Goal: Task Accomplishment & Management: Manage account settings

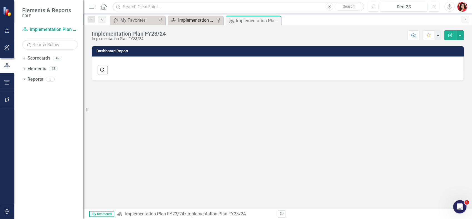
click at [201, 20] on div "Implementation Plan FY25/26" at bounding box center [196, 20] width 37 height 7
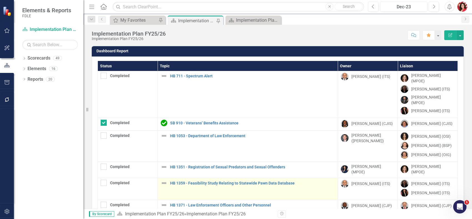
scroll to position [93, 0]
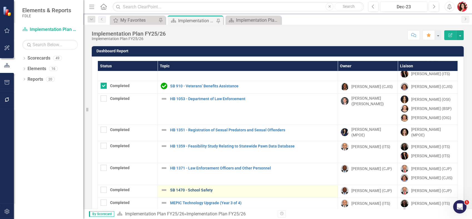
click at [198, 188] on link "SB 1470 - School Safety" at bounding box center [252, 190] width 165 height 4
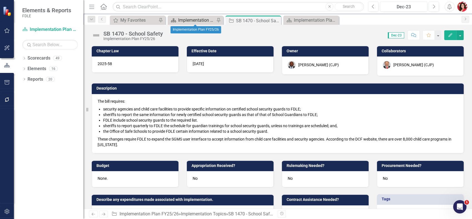
click at [198, 19] on div "Implementation Plan FY25/26" at bounding box center [196, 20] width 37 height 7
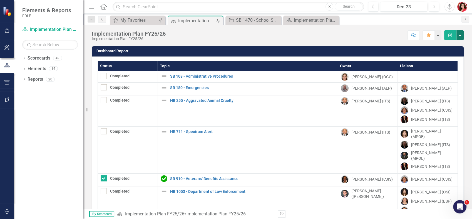
click at [458, 33] on button "button" at bounding box center [459, 35] width 7 height 10
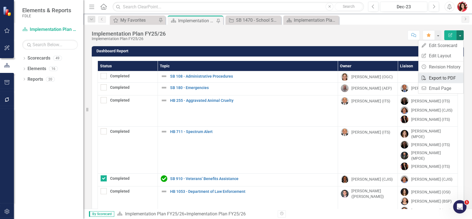
click at [457, 79] on link "PDF Export to PDF" at bounding box center [440, 78] width 45 height 10
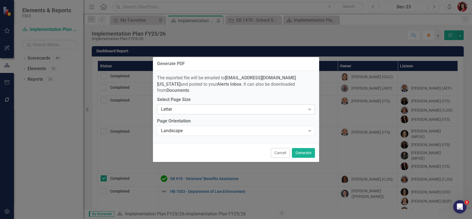
click at [292, 109] on div "Letter Expand" at bounding box center [236, 109] width 158 height 10
click at [293, 130] on div "Landscape" at bounding box center [233, 131] width 144 height 6
click at [307, 148] on button "Generate" at bounding box center [303, 153] width 23 height 10
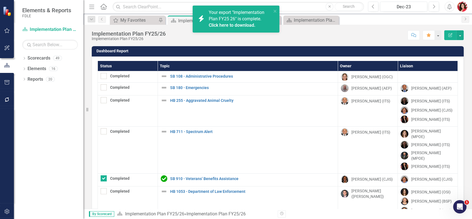
click at [233, 23] on link "Click here to download." at bounding box center [232, 25] width 47 height 5
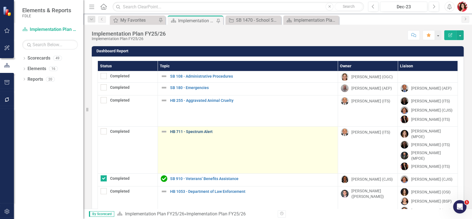
click at [198, 130] on link "HB 711 - Spectrum Alert" at bounding box center [252, 132] width 165 height 4
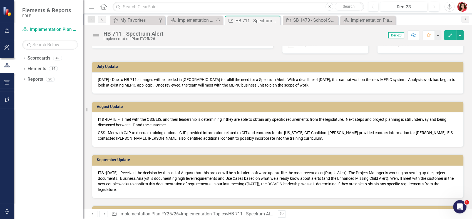
scroll to position [340, 0]
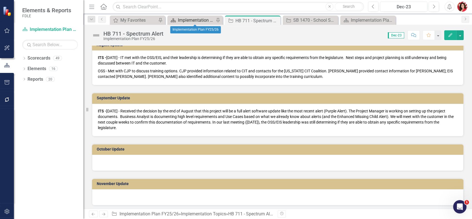
click at [195, 21] on div "Implementation Plan FY25/26" at bounding box center [196, 20] width 36 height 7
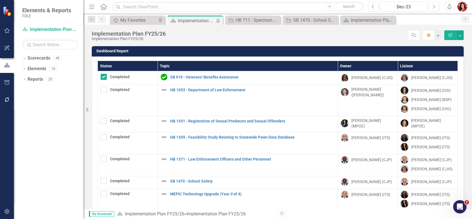
scroll to position [123, 0]
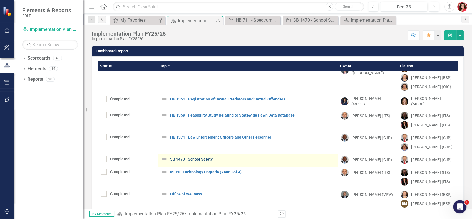
click at [184, 157] on link "SB 1470 - School Safety" at bounding box center [252, 159] width 165 height 4
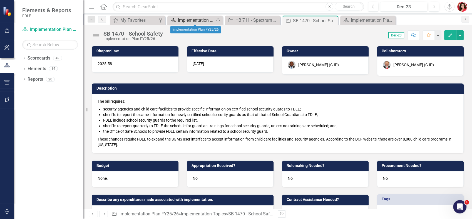
click at [185, 18] on div "Implementation Plan FY25/26" at bounding box center [196, 20] width 36 height 7
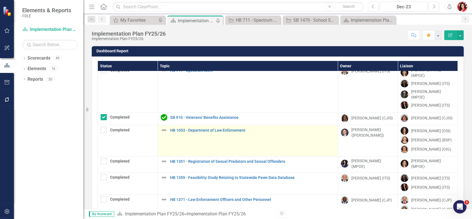
scroll to position [62, 0]
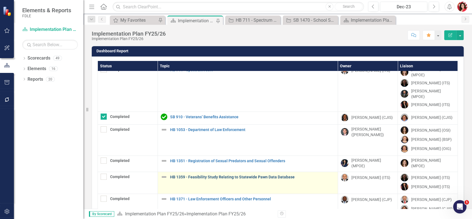
click at [185, 175] on link "HB 1359 - Feasibility Study Relating to Statewide Pawn Data Database" at bounding box center [252, 177] width 165 height 4
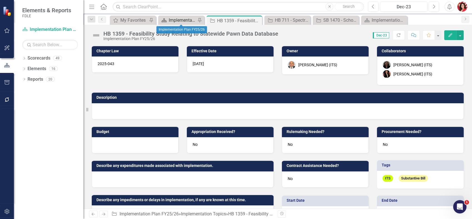
click at [187, 18] on div "Implementation Plan FY25/26" at bounding box center [182, 20] width 27 height 7
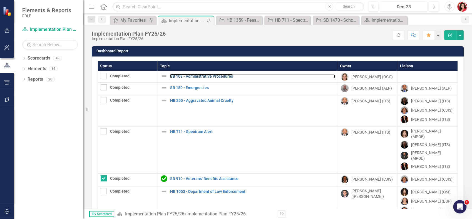
drag, startPoint x: 185, startPoint y: 74, endPoint x: 469, endPoint y: 15, distance: 290.2
click at [185, 74] on link "SB 108 - Administrative Procedures" at bounding box center [252, 76] width 165 height 4
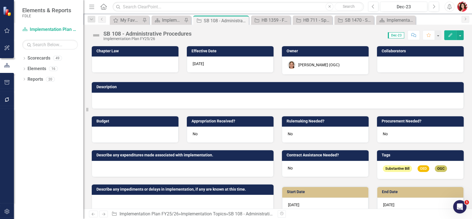
click at [158, 67] on div at bounding box center [135, 64] width 87 height 16
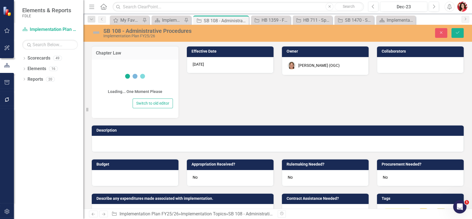
click at [140, 66] on icon at bounding box center [135, 76] width 22 height 22
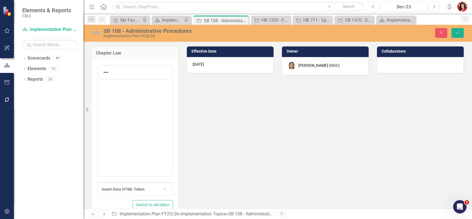
click at [138, 68] on div at bounding box center [135, 72] width 74 height 11
click at [132, 93] on body "Rich Text Area. Press ALT-0 for help." at bounding box center [135, 120] width 74 height 83
click at [230, 162] on div "Chapter Law Insert Data HTML Token Dropdown Switch to old editor Effective Date…" at bounding box center [278, 146] width 380 height 214
click at [459, 30] on button "Save" at bounding box center [457, 33] width 12 height 10
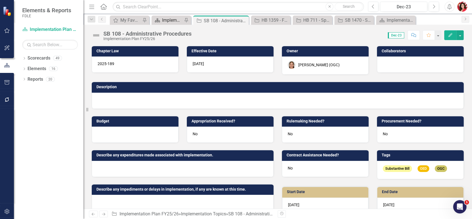
click at [173, 18] on div "Implementation Plan FY25/26" at bounding box center [172, 20] width 21 height 7
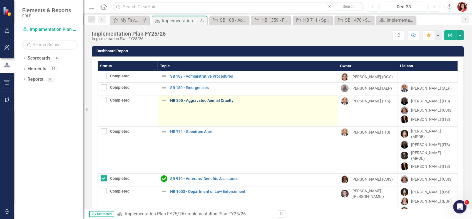
click at [182, 99] on link "HB 255 - Aggravated Animal Cruelty" at bounding box center [252, 100] width 165 height 4
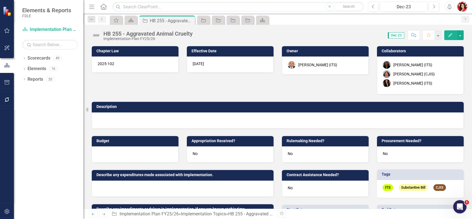
click at [128, 116] on div at bounding box center [278, 120] width 372 height 16
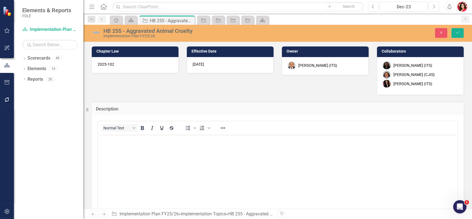
click at [130, 155] on body "Rich Text Area. Press ALT-0 for help." at bounding box center [278, 175] width 360 height 83
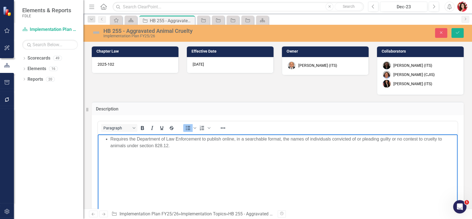
click at [111, 140] on li "Requires the Department of Law Enforcement to publish online, in a searchable f…" at bounding box center [283, 142] width 346 height 13
drag, startPoint x: 126, startPoint y: 141, endPoint x: 187, endPoint y: 139, distance: 61.2
click at [187, 139] on p "Requires the Department of Law Enforcement to publish online, in a searchable f…" at bounding box center [277, 142] width 357 height 13
drag, startPoint x: 190, startPoint y: 139, endPoint x: 119, endPoint y: 137, distance: 71.5
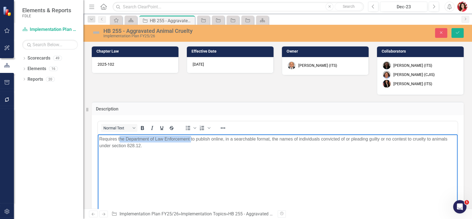
click at [119, 137] on p "Requires the Department of Law Enforcement to publish online, in a searchable f…" at bounding box center [277, 142] width 357 height 13
click at [175, 159] on body "Requires FDLE to publish online, in a searchable format, the names of individua…" at bounding box center [278, 175] width 360 height 83
click at [174, 143] on body "Requires FDLE to publish online, in a searchable format, the names of individua…" at bounding box center [278, 175] width 360 height 83
click at [436, 138] on p "Requires FDLE to publish online, in a searchable format, the names of individua…" at bounding box center [277, 139] width 357 height 7
click at [99, 140] on p "Requires FDLE to publish online, in a searchable format, the names of individua…" at bounding box center [277, 139] width 357 height 7
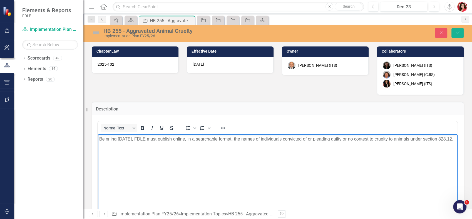
drag, startPoint x: 160, startPoint y: 154, endPoint x: 152, endPoint y: 148, distance: 10.5
click at [160, 153] on body "Beinning [DATE], FDLE must publish online, in a searchable format, the names of…" at bounding box center [278, 175] width 360 height 83
click at [198, 159] on body "Beginning [DATE], FDLE must publish online, in a searchable format, the names o…" at bounding box center [278, 175] width 360 height 83
click at [459, 32] on icon "Save" at bounding box center [457, 33] width 5 height 4
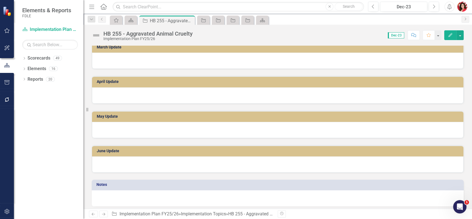
scroll to position [582, 0]
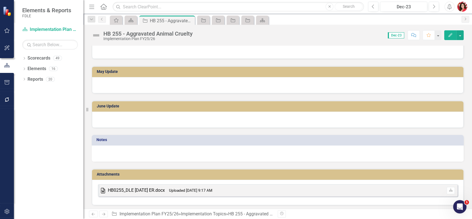
click at [195, 188] on small "Uploaded [DATE] 9:17 AM" at bounding box center [190, 190] width 43 height 4
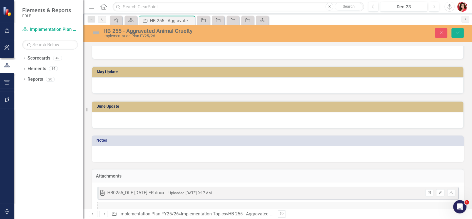
scroll to position [616, 0]
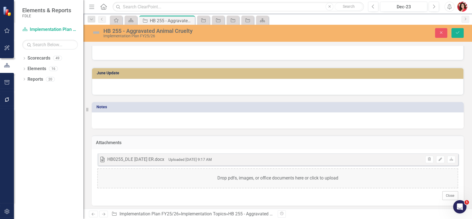
click at [391, 141] on h3 "Attachments" at bounding box center [277, 142] width 363 height 5
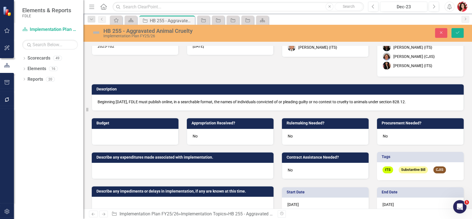
scroll to position [0, 0]
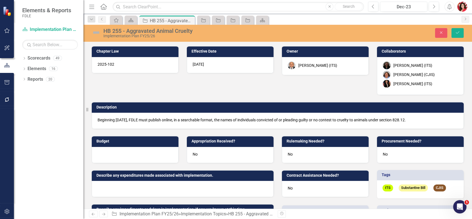
click at [260, 121] on p "Beginning [DATE], FDLE must publish online, in a searchable format, the names o…" at bounding box center [278, 120] width 360 height 6
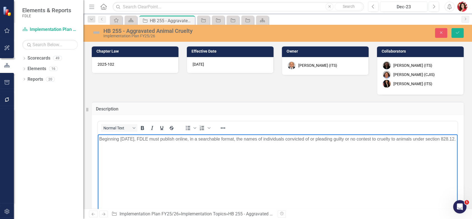
drag, startPoint x: 205, startPoint y: 171, endPoint x: 27, endPoint y: 111, distance: 188.0
click at [98, 134] on html "Beginning [DATE], FDLE must publish online, in a searchable format, the names o…" at bounding box center [278, 175] width 360 height 83
paste body "Rich Text Area. Press ALT-0 for help."
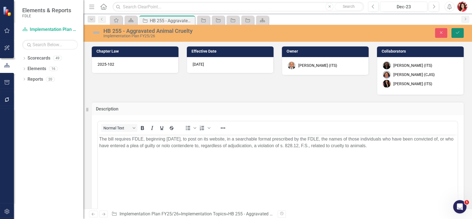
click at [459, 33] on icon "Save" at bounding box center [457, 33] width 5 height 4
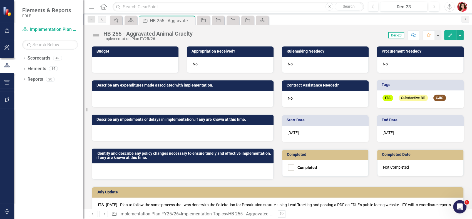
scroll to position [93, 0]
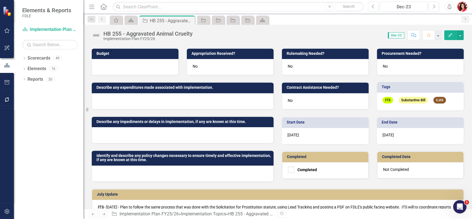
click at [385, 128] on div "[DATE]" at bounding box center [420, 136] width 87 height 16
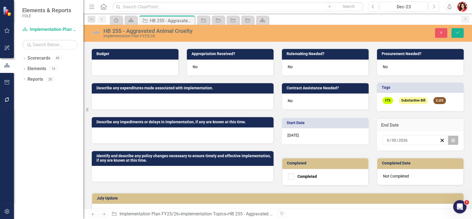
click at [451, 140] on button "Calendar" at bounding box center [453, 139] width 11 height 9
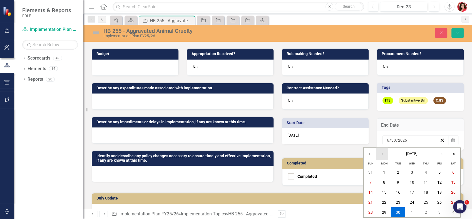
click at [381, 155] on button "‹" at bounding box center [382, 154] width 12 height 12
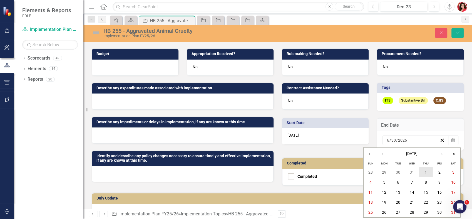
click at [424, 170] on button "1" at bounding box center [426, 172] width 14 height 10
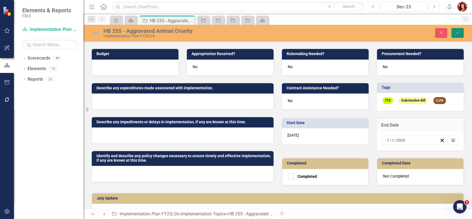
click at [456, 34] on icon "Save" at bounding box center [457, 33] width 5 height 4
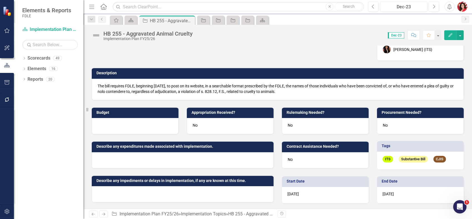
scroll to position [0, 0]
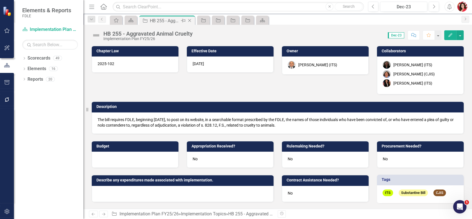
click at [189, 20] on icon "Close" at bounding box center [190, 20] width 6 height 4
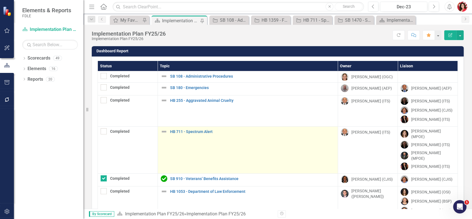
click at [182, 129] on div "HB 711 - Spectrum Alert" at bounding box center [248, 131] width 174 height 7
click at [182, 132] on link "HB 711 - Spectrum Alert" at bounding box center [252, 132] width 165 height 4
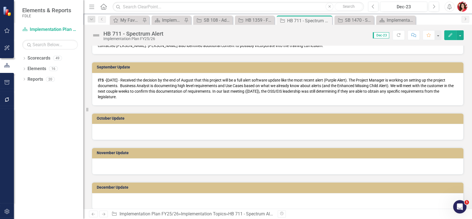
scroll to position [340, 0]
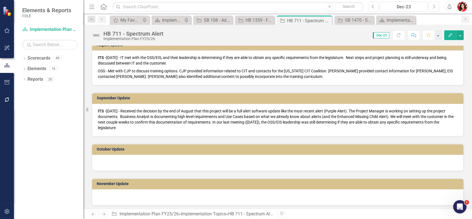
click at [143, 76] on p "OSS - Met with CJP to discuss training options. CJP provided information relate…" at bounding box center [278, 73] width 360 height 12
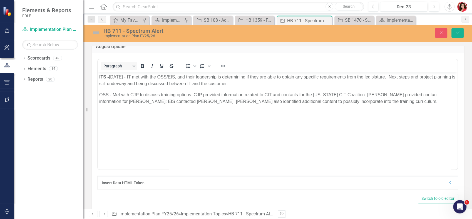
scroll to position [0, 0]
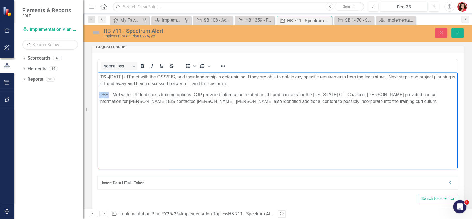
drag, startPoint x: 108, startPoint y: 96, endPoint x: 238, endPoint y: 140, distance: 137.1
click at [98, 91] on html "ITS - [DATE] - IT met with the OSS/EIS, and their leadership is determining if …" at bounding box center [278, 113] width 360 height 83
click at [142, 64] on icon "Bold" at bounding box center [142, 66] width 7 height 7
click at [458, 33] on icon "Save" at bounding box center [457, 33] width 5 height 4
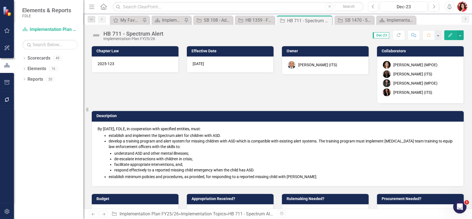
click at [437, 81] on div "[PERSON_NAME] (MPOE)" at bounding box center [420, 83] width 75 height 8
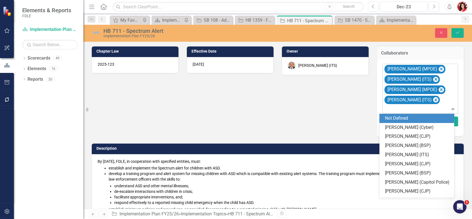
click at [450, 109] on icon "Expand" at bounding box center [453, 109] width 6 height 4
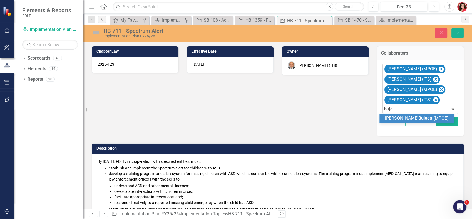
type input "bujed"
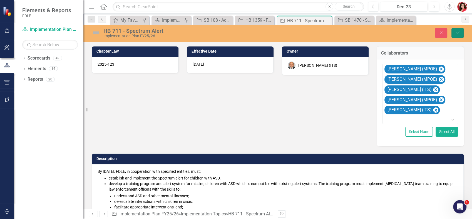
click at [457, 34] on icon "Save" at bounding box center [457, 33] width 5 height 4
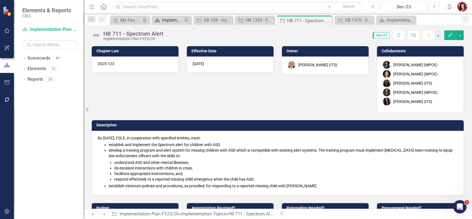
click at [178, 20] on div "Implementation Plan FY25/26" at bounding box center [172, 20] width 21 height 7
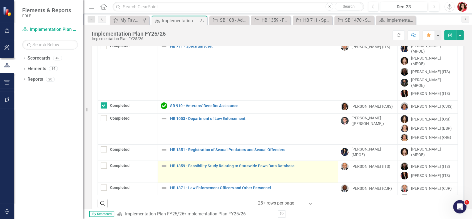
scroll to position [24, 0]
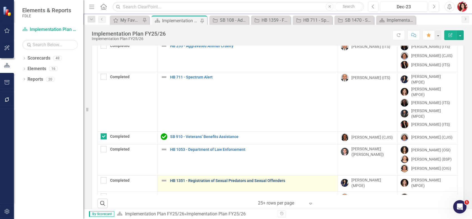
click at [262, 178] on link "HB 1351 - Registration of Sexual Predators and Sexual Offenders" at bounding box center [252, 180] width 165 height 4
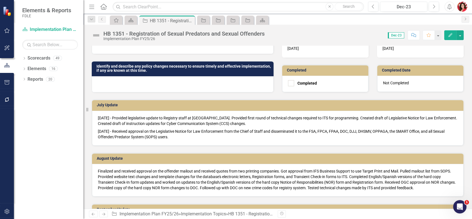
scroll to position [188, 0]
